Goal: Find specific page/section: Find specific page/section

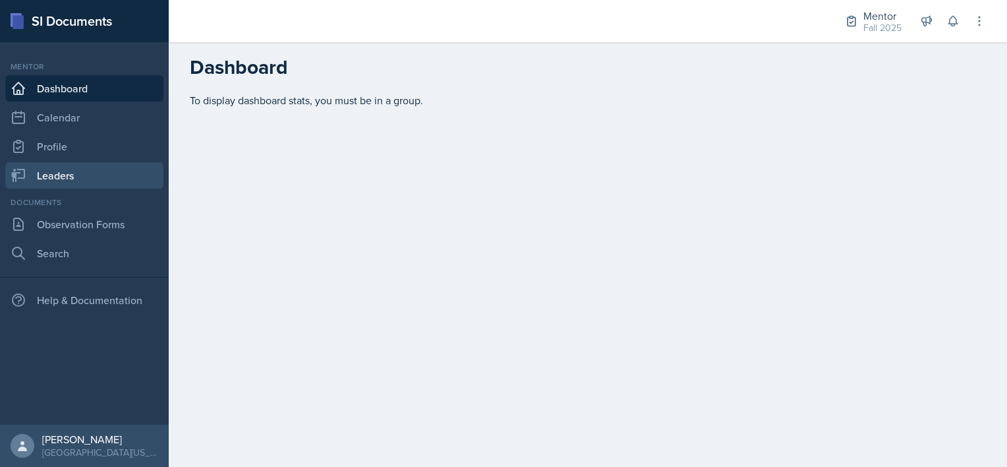
click at [51, 174] on link "Leaders" at bounding box center [84, 175] width 158 height 26
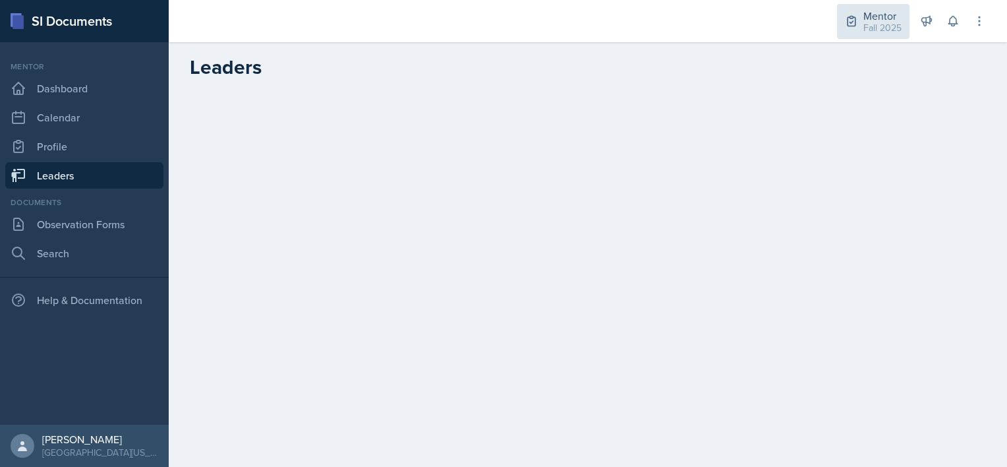
click at [873, 24] on div "Fall 2025" at bounding box center [882, 28] width 38 height 14
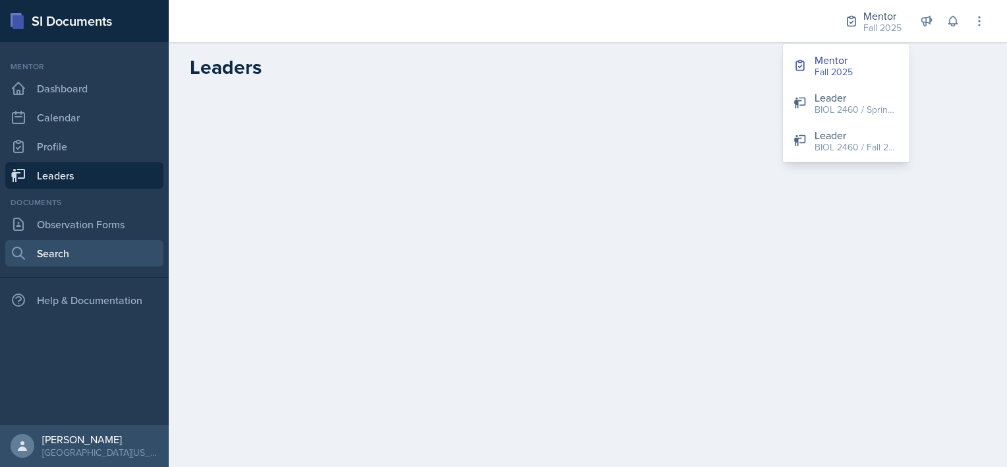
click at [74, 254] on link "Search" at bounding box center [84, 253] width 158 height 26
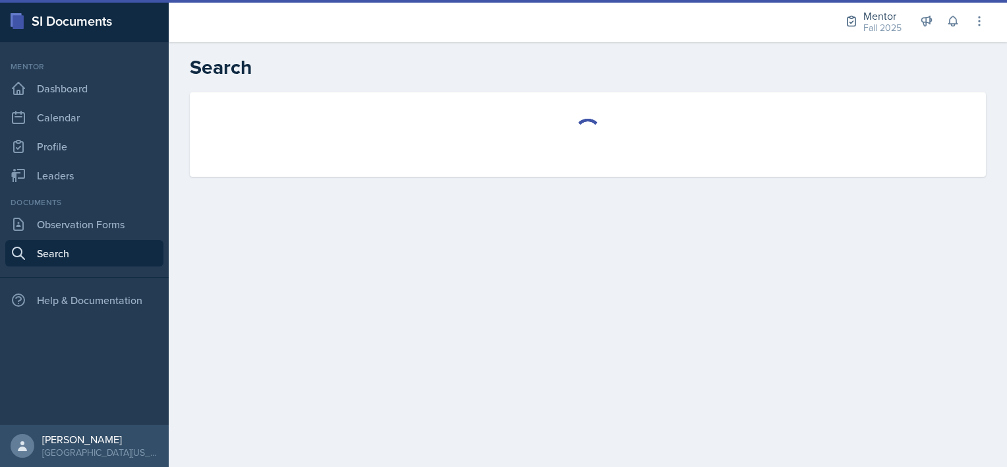
select select "all"
select select "1"
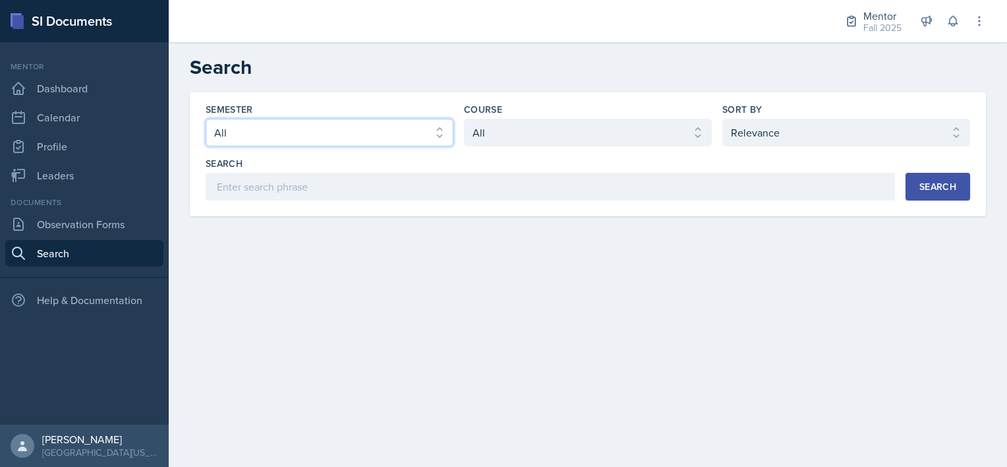
click at [420, 132] on select "Select semester All Fall 2025 Spring 2025 Fall 2024 Spring 2024 Fall 2023" at bounding box center [330, 133] width 248 height 28
select select "a8c40de0-d7eb-4f82-90ee-ac0c6ce45f71"
click at [206, 119] on select "Select semester All Fall 2025 Spring 2025 Fall 2024 Spring 2024 Fall 2023" at bounding box center [330, 133] width 248 height 28
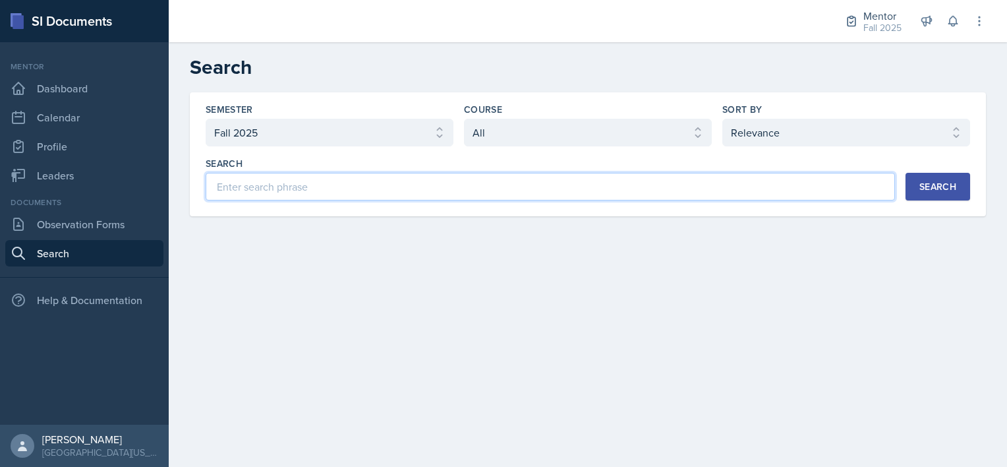
click at [405, 181] on input at bounding box center [550, 187] width 689 height 28
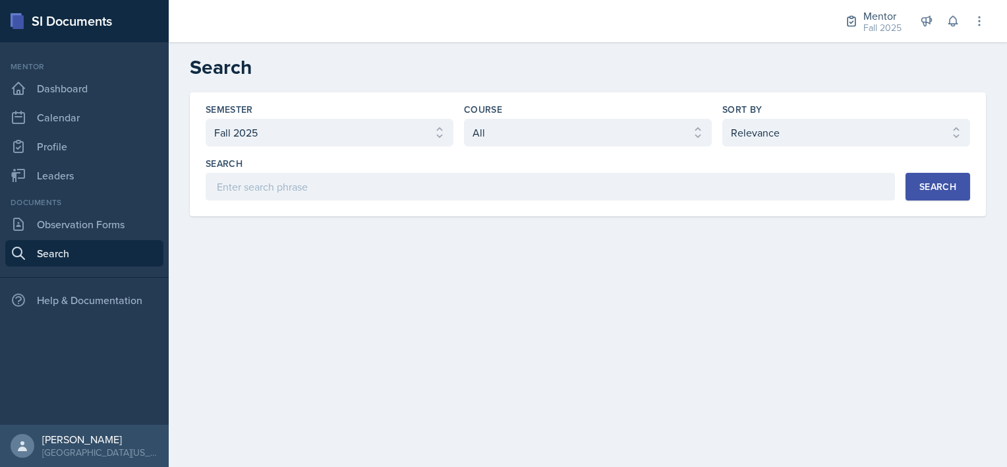
click at [949, 185] on div "Search" at bounding box center [937, 186] width 37 height 11
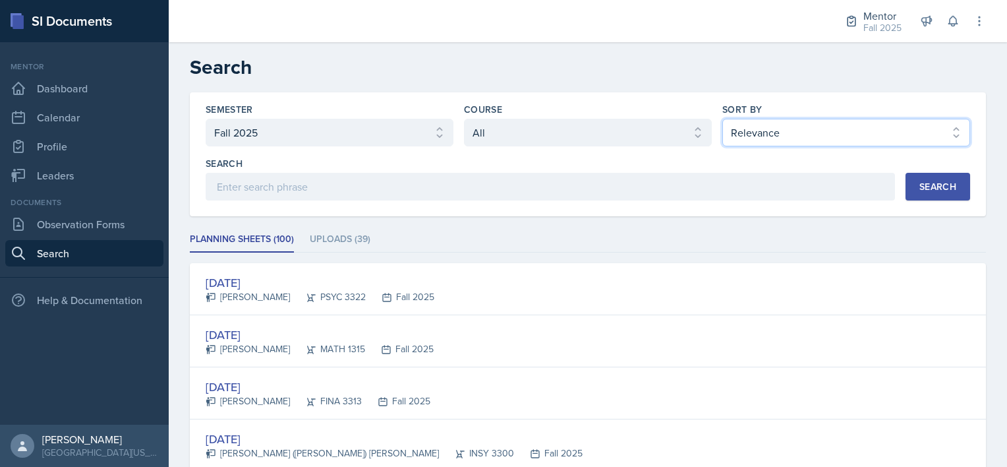
click at [788, 121] on select "Select sort by Relevance Document Date (Asc) Document Date (Desc)" at bounding box center [846, 133] width 248 height 28
click at [722, 119] on select "Select sort by Relevance Document Date (Asc) Document Date (Desc)" at bounding box center [846, 133] width 248 height 28
click at [919, 183] on div "Search" at bounding box center [937, 186] width 37 height 11
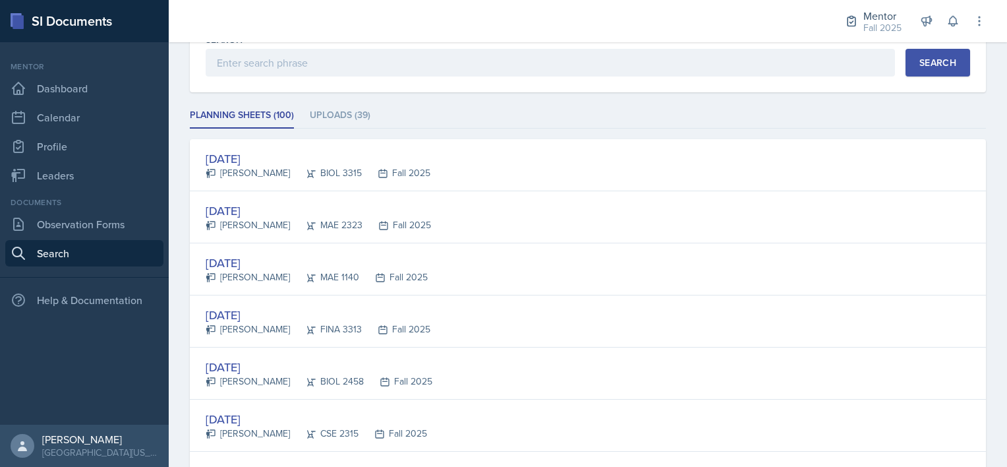
scroll to position [124, 0]
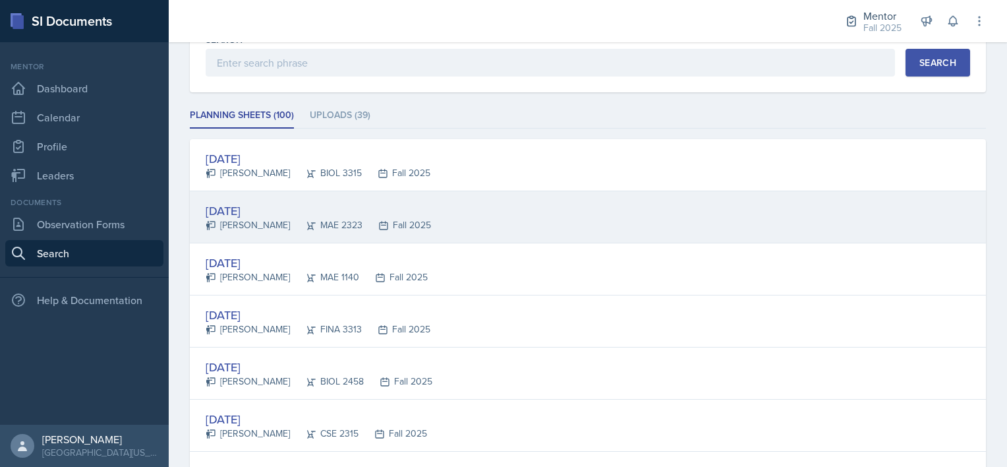
click at [254, 213] on div "Aug 25th, 2025" at bounding box center [318, 211] width 225 height 18
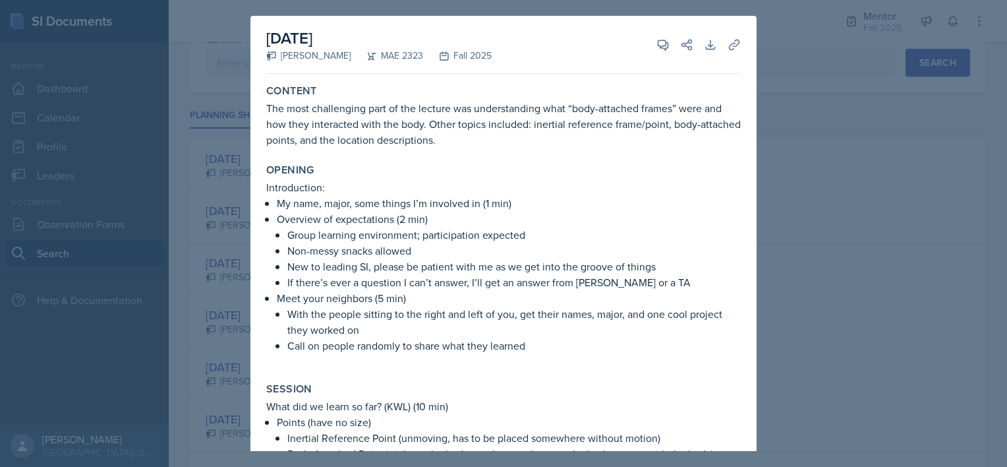
click at [807, 76] on div at bounding box center [503, 233] width 1007 height 467
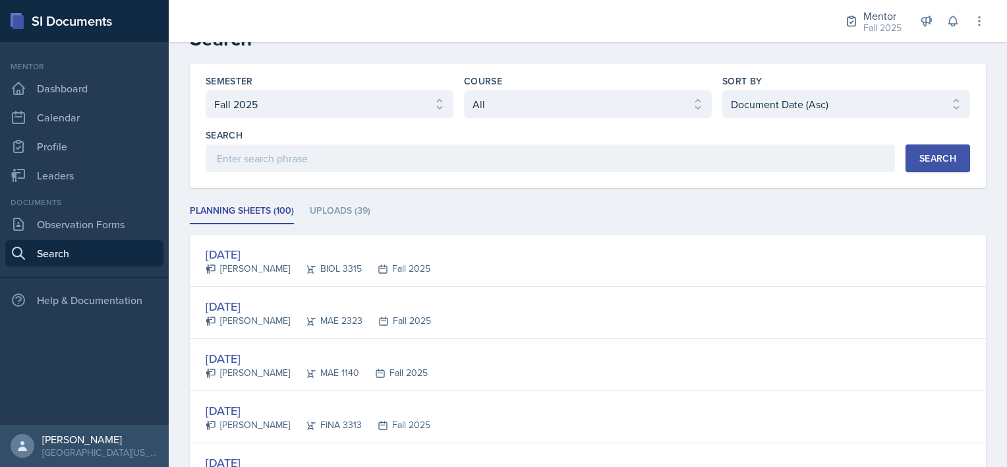
scroll to position [28, 0]
click at [870, 108] on select "Select sort by Relevance Document Date (Asc) Document Date (Desc)" at bounding box center [846, 105] width 248 height 28
select select "3"
click at [722, 91] on select "Select sort by Relevance Document Date (Asc) Document Date (Desc)" at bounding box center [846, 105] width 248 height 28
click at [929, 156] on div "Search" at bounding box center [937, 159] width 37 height 11
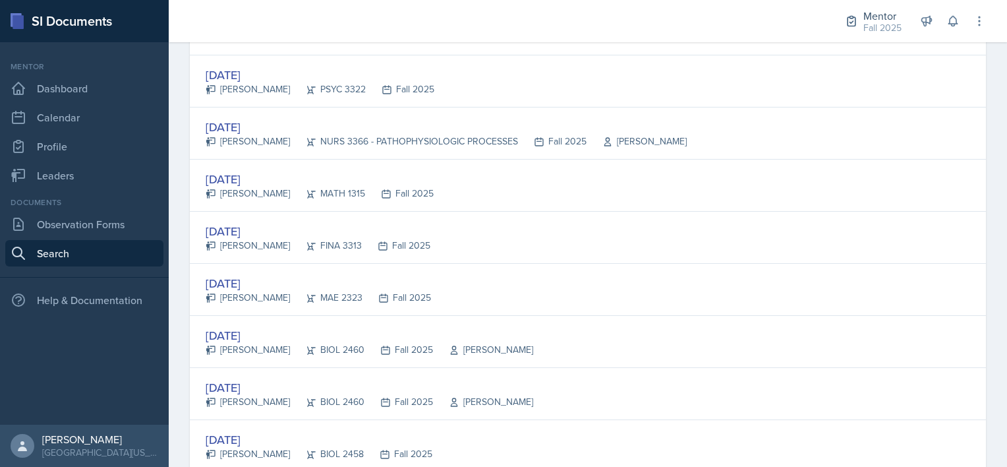
scroll to position [260, 0]
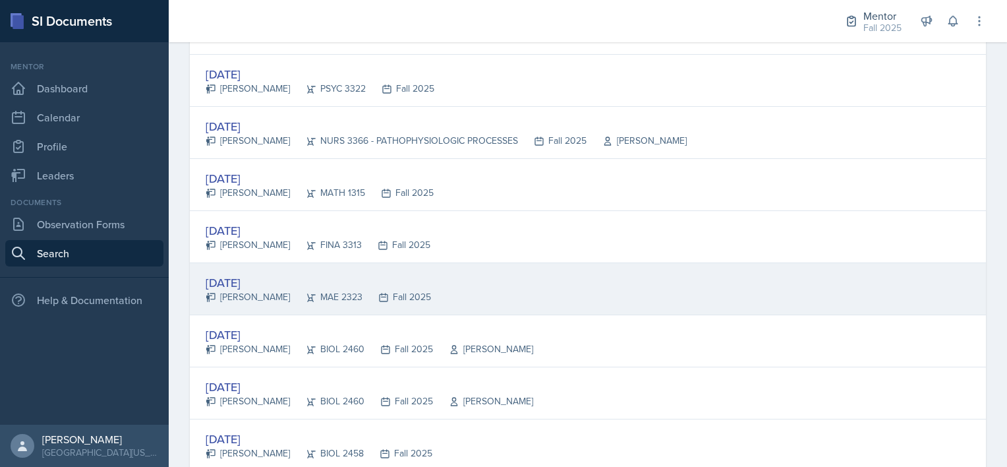
click at [362, 290] on div "Fall 2025" at bounding box center [396, 297] width 69 height 14
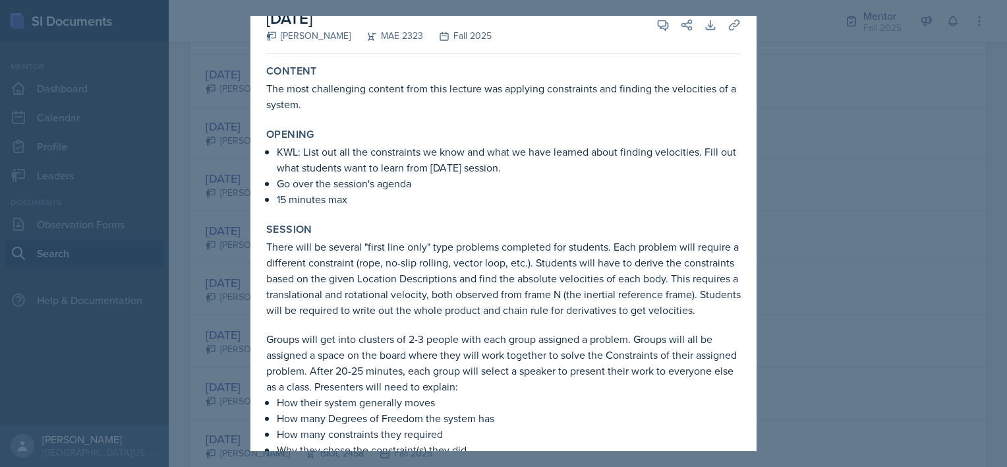
scroll to position [0, 0]
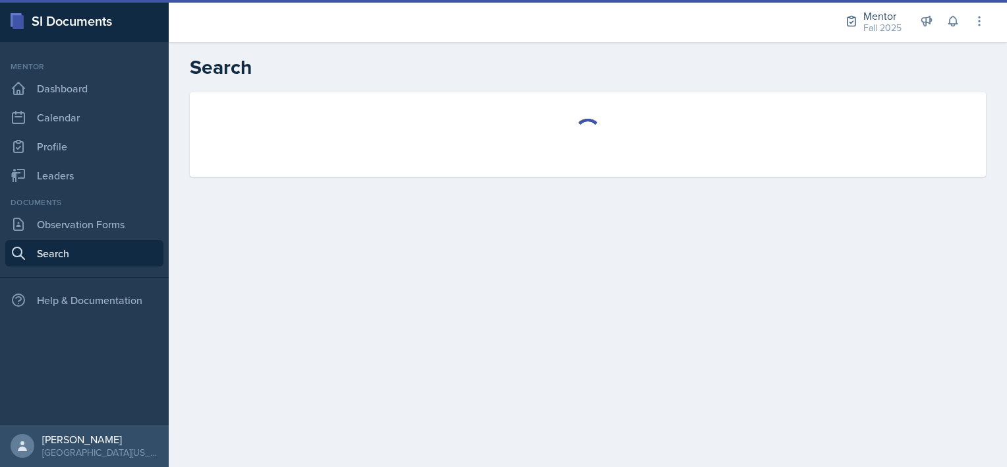
select select "all"
select select "1"
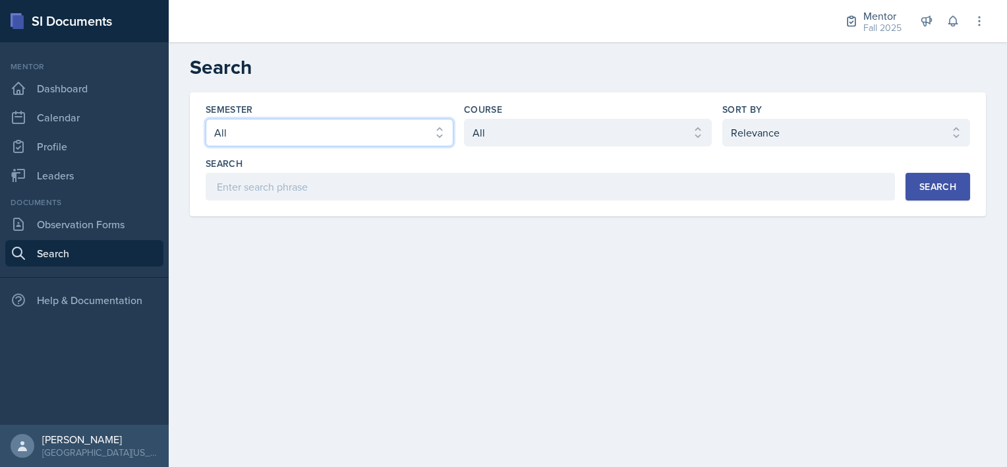
click at [345, 133] on select "Select semester All Fall 2025 Spring 2025 Fall 2024 Spring 2024 Fall 2023" at bounding box center [330, 133] width 248 height 28
select select "a8c40de0-d7eb-4f82-90ee-ac0c6ce45f71"
click at [206, 119] on select "Select semester All Fall 2025 Spring 2025 Fall 2024 Spring 2024 Fall 2023" at bounding box center [330, 133] width 248 height 28
click at [749, 123] on select "Select sort by Relevance Document Date (Asc) Document Date (Desc)" at bounding box center [846, 133] width 248 height 28
select select "3"
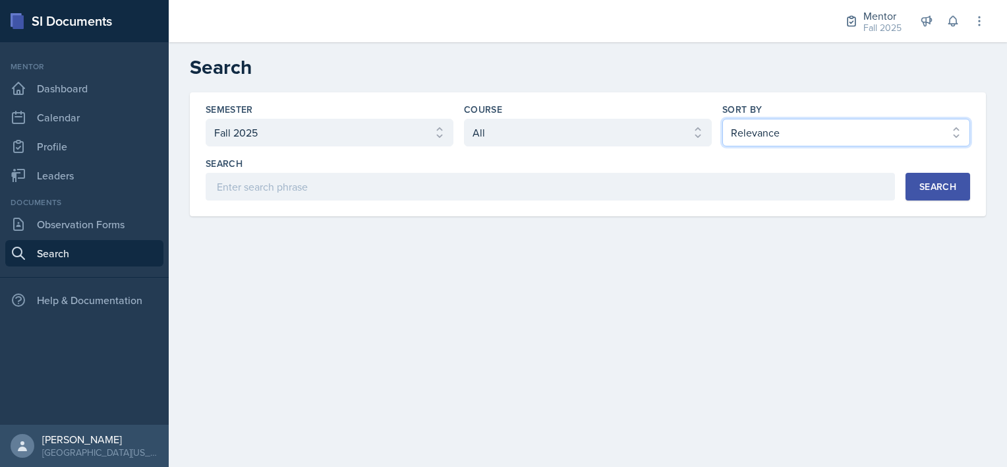
click at [722, 119] on select "Select sort by Relevance Document Date (Asc) Document Date (Desc)" at bounding box center [846, 133] width 248 height 28
click at [939, 185] on div "Search" at bounding box center [937, 186] width 37 height 11
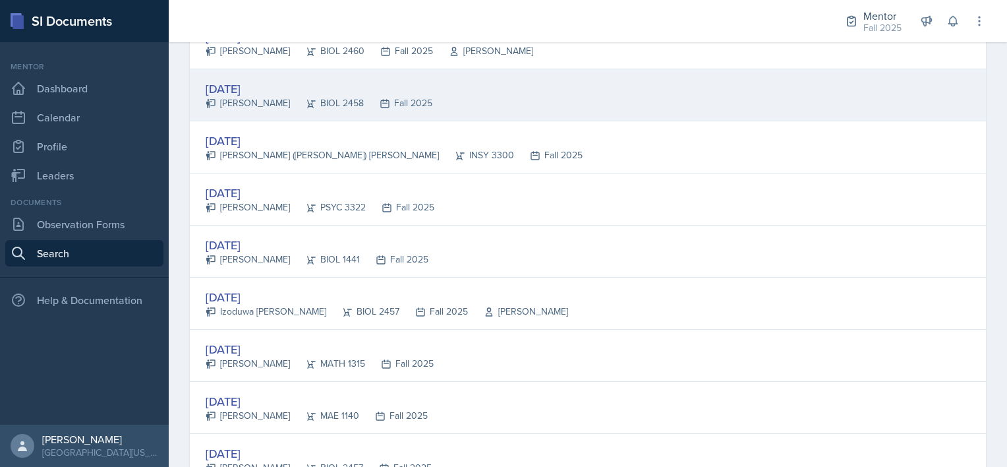
scroll to position [613, 0]
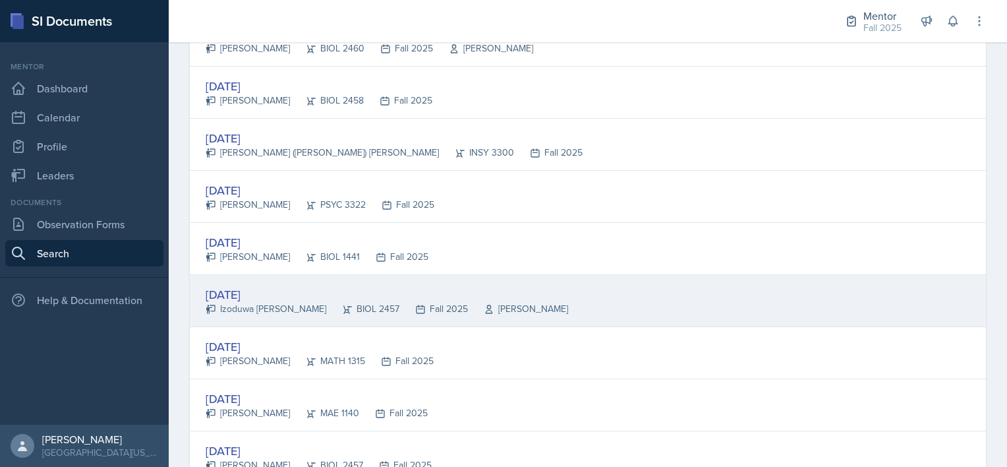
click at [270, 292] on div "[DATE]" at bounding box center [387, 294] width 362 height 18
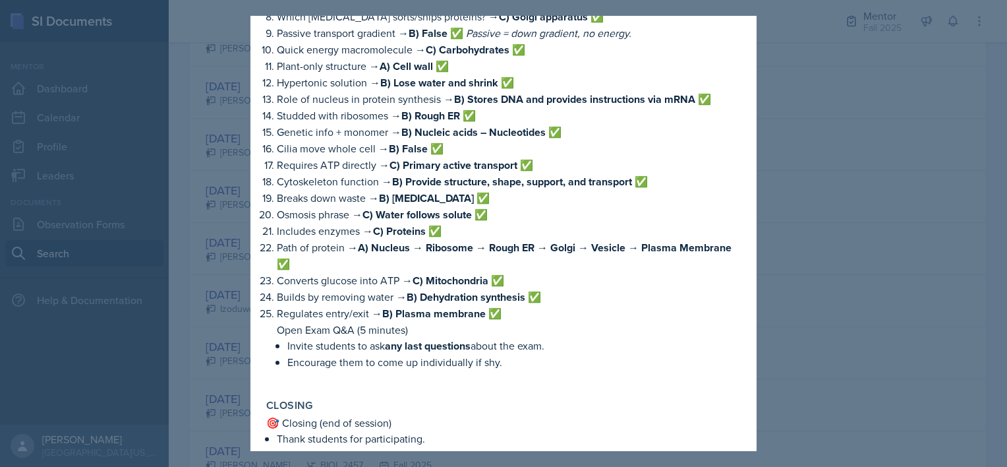
scroll to position [4347, 0]
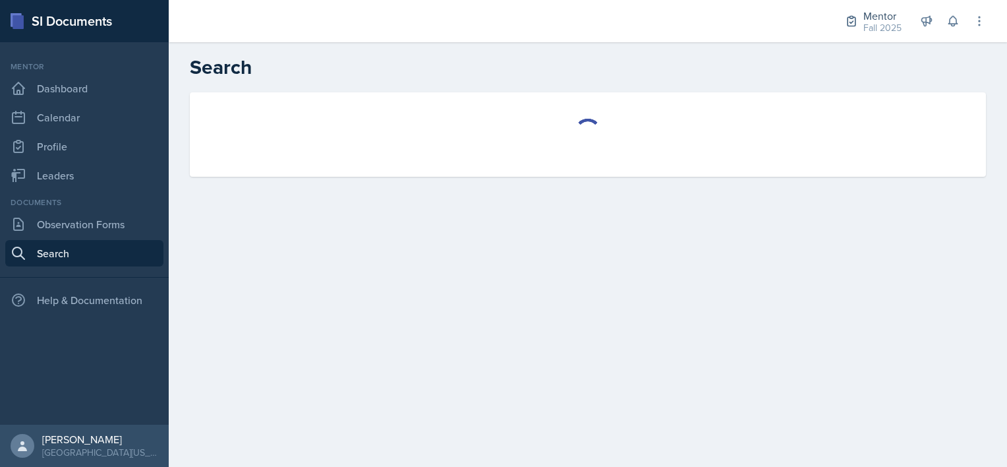
select select "all"
select select "1"
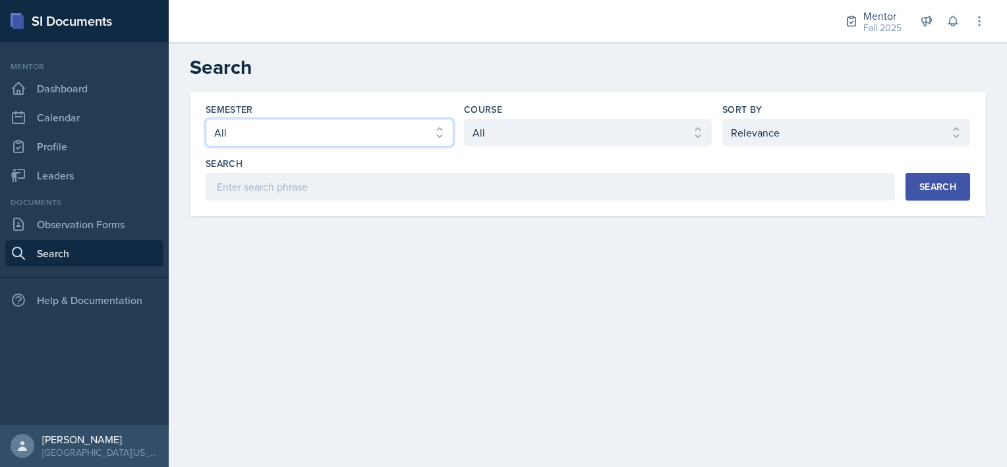
click at [403, 140] on select "Select semester All Fall 2025 Spring 2025 Fall 2024 Spring 2024 Fall 2023" at bounding box center [330, 133] width 248 height 28
select select "a8c40de0-d7eb-4f82-90ee-ac0c6ce45f71"
click at [206, 119] on select "Select semester All Fall 2025 Spring 2025 Fall 2024 Spring 2024 Fall 2023" at bounding box center [330, 133] width 248 height 28
click at [752, 140] on select "Select sort by Relevance Document Date (Asc) Document Date (Desc)" at bounding box center [846, 133] width 248 height 28
select select "3"
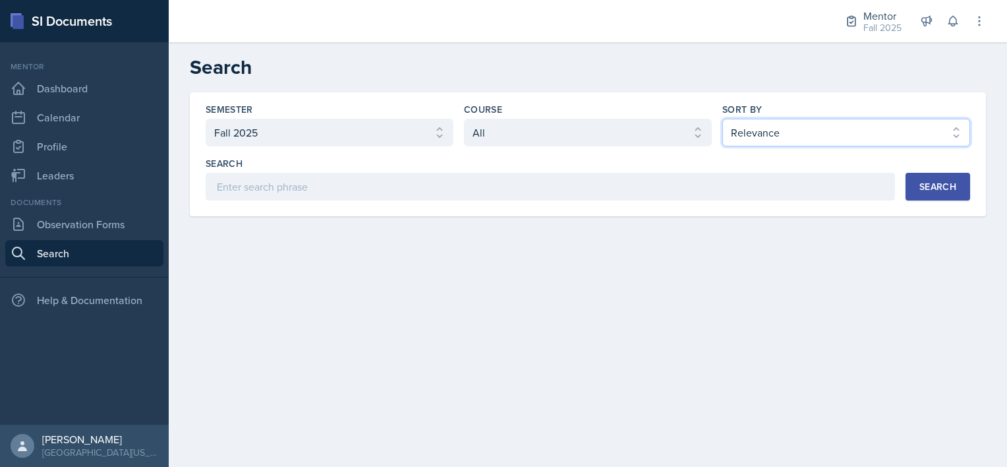
click at [722, 119] on select "Select sort by Relevance Document Date (Asc) Document Date (Desc)" at bounding box center [846, 133] width 248 height 28
click at [960, 185] on button "Search" at bounding box center [937, 187] width 65 height 28
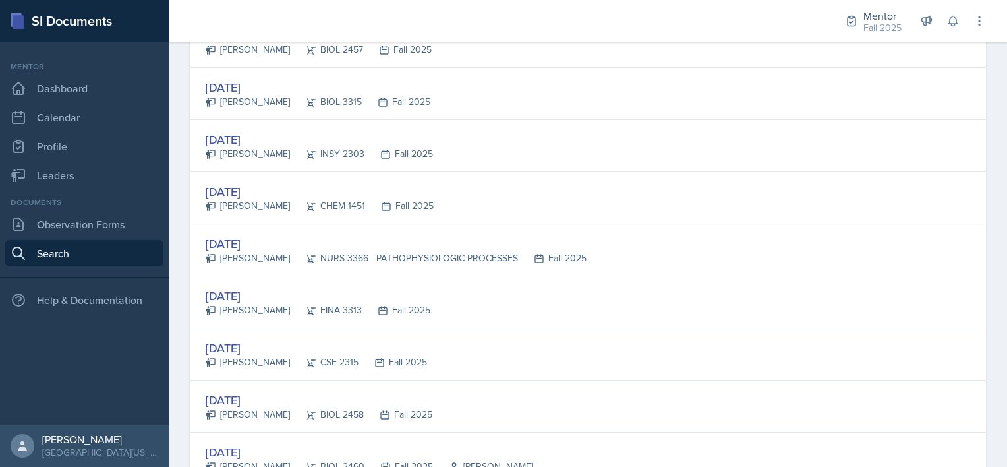
scroll to position [1033, 0]
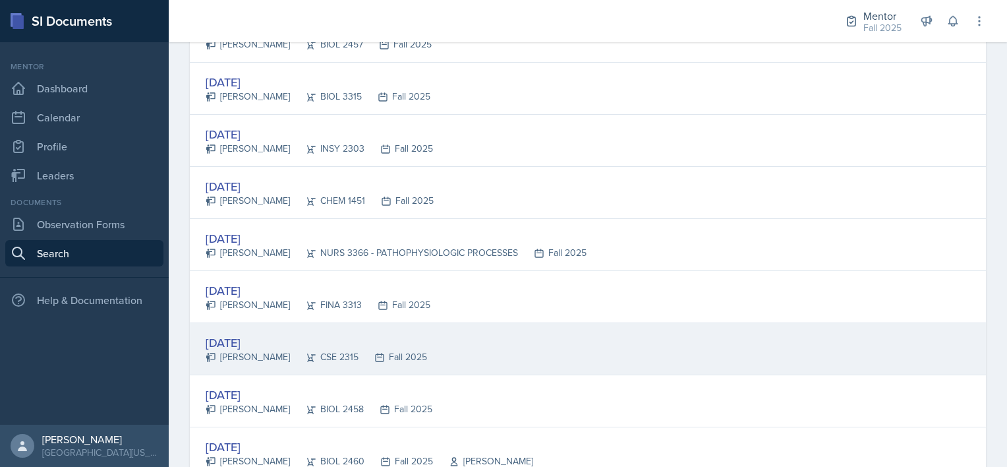
click at [248, 350] on div "[PERSON_NAME]" at bounding box center [248, 357] width 84 height 14
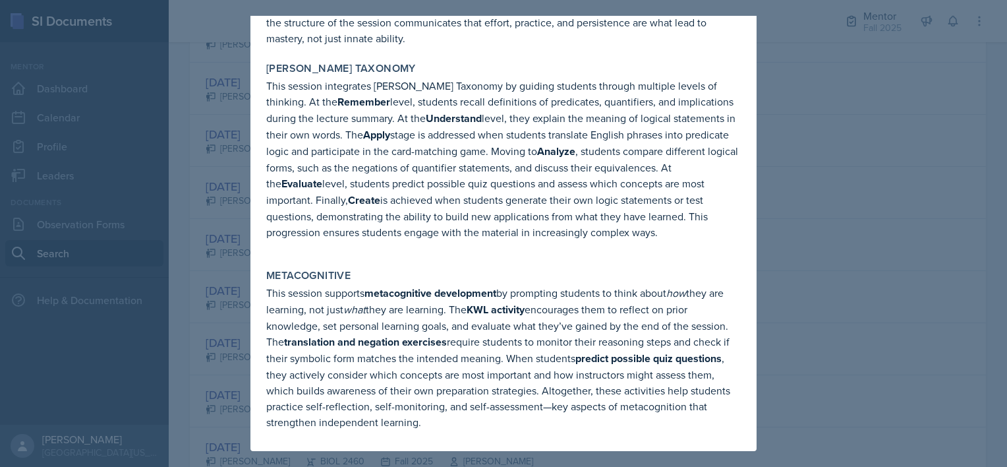
scroll to position [3364, 0]
